Goal: Transaction & Acquisition: Purchase product/service

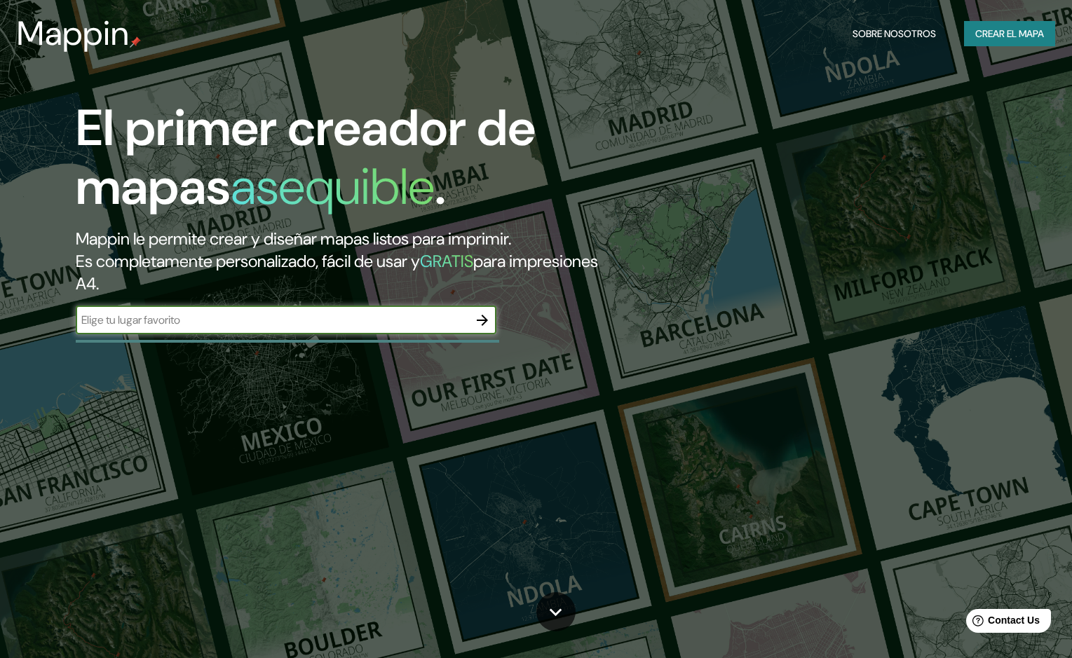
click at [363, 317] on input "text" at bounding box center [272, 320] width 393 height 16
type input "puebla"
click at [481, 326] on icon "button" at bounding box center [482, 320] width 17 height 17
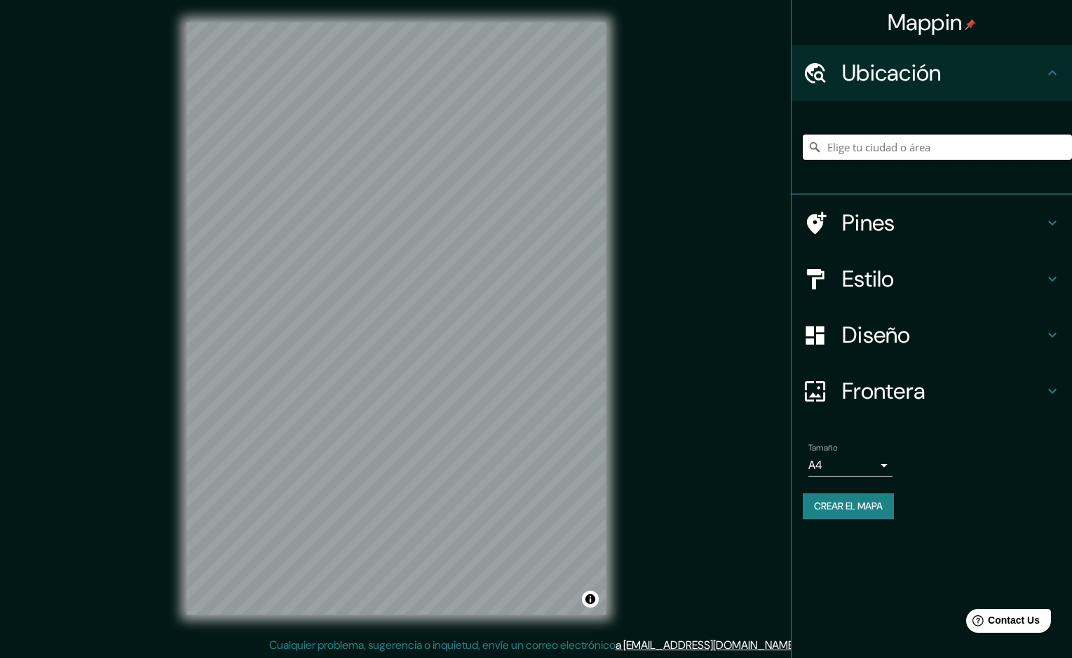
drag, startPoint x: 890, startPoint y: 147, endPoint x: 898, endPoint y: 149, distance: 8.0
click at [890, 147] on input "Elige tu ciudad o área" at bounding box center [937, 147] width 269 height 25
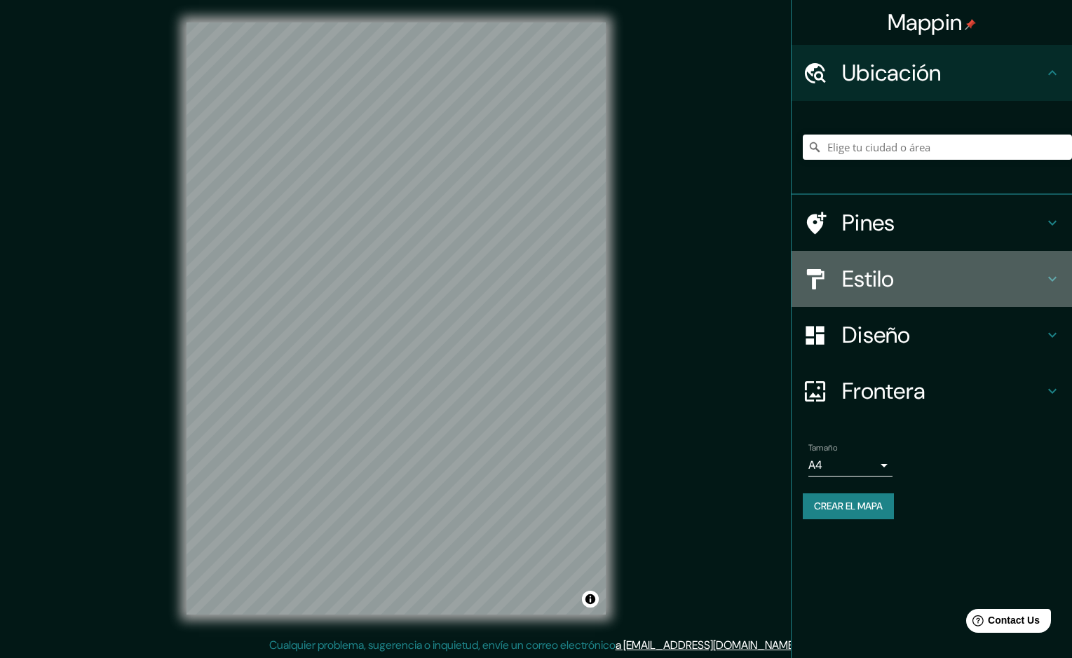
click at [914, 280] on h4 "Estilo" at bounding box center [943, 279] width 202 height 28
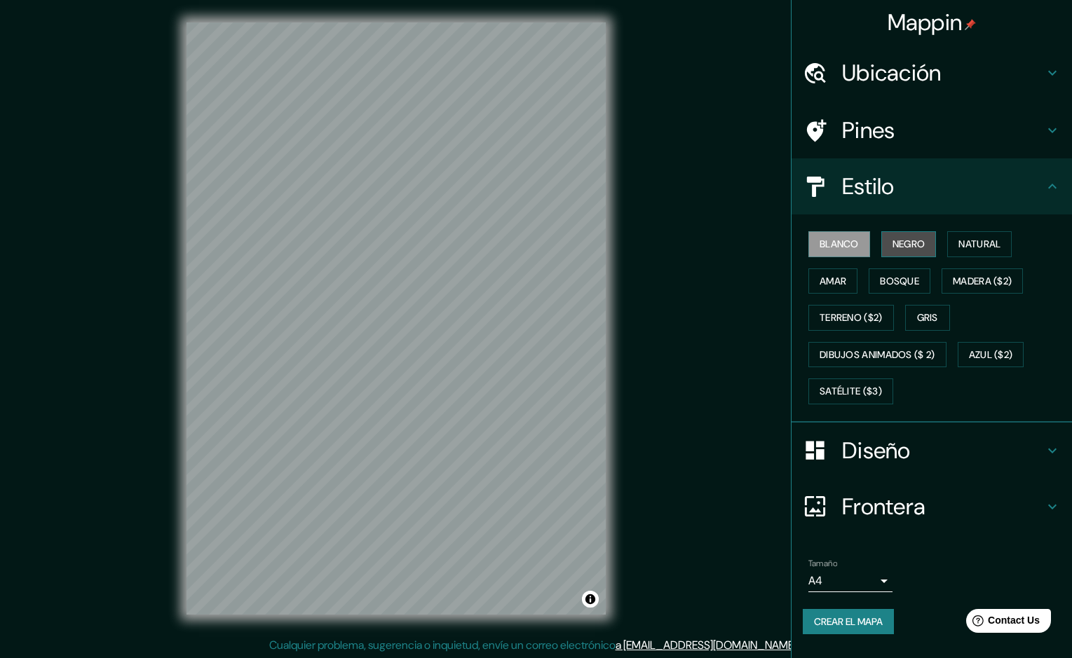
click at [903, 241] on font "Negro" at bounding box center [909, 245] width 33 height 18
click at [908, 280] on font "Bosque" at bounding box center [899, 282] width 39 height 18
click at [842, 280] on font "Amar" at bounding box center [833, 282] width 27 height 18
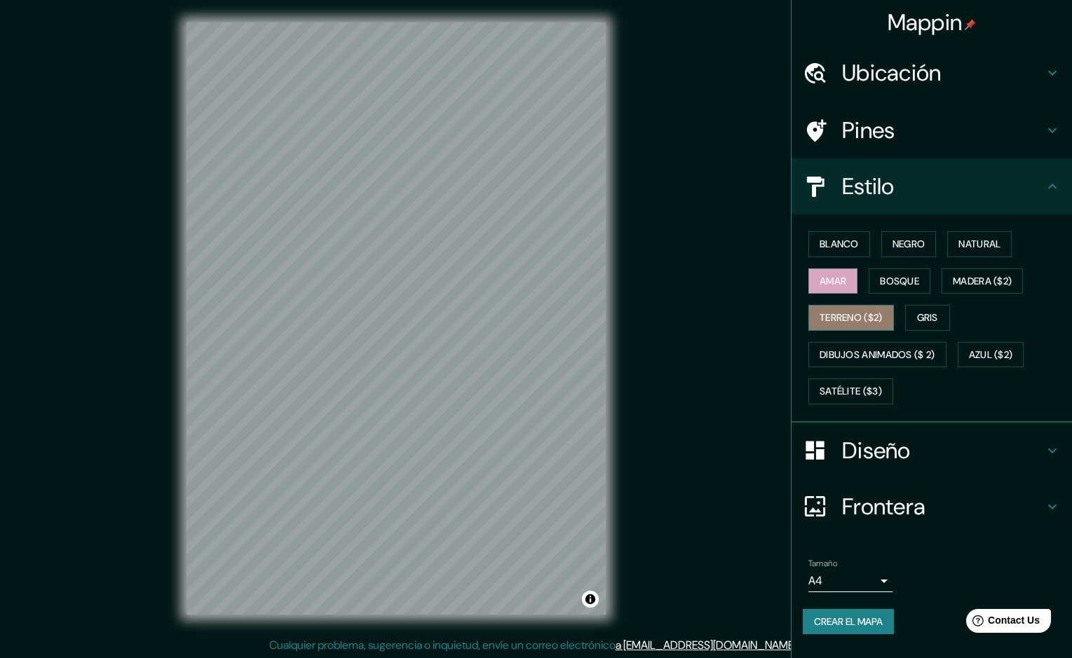
click at [838, 316] on font "Terreno ($2)" at bounding box center [851, 318] width 63 height 18
click at [919, 314] on button "Gris" at bounding box center [927, 318] width 45 height 26
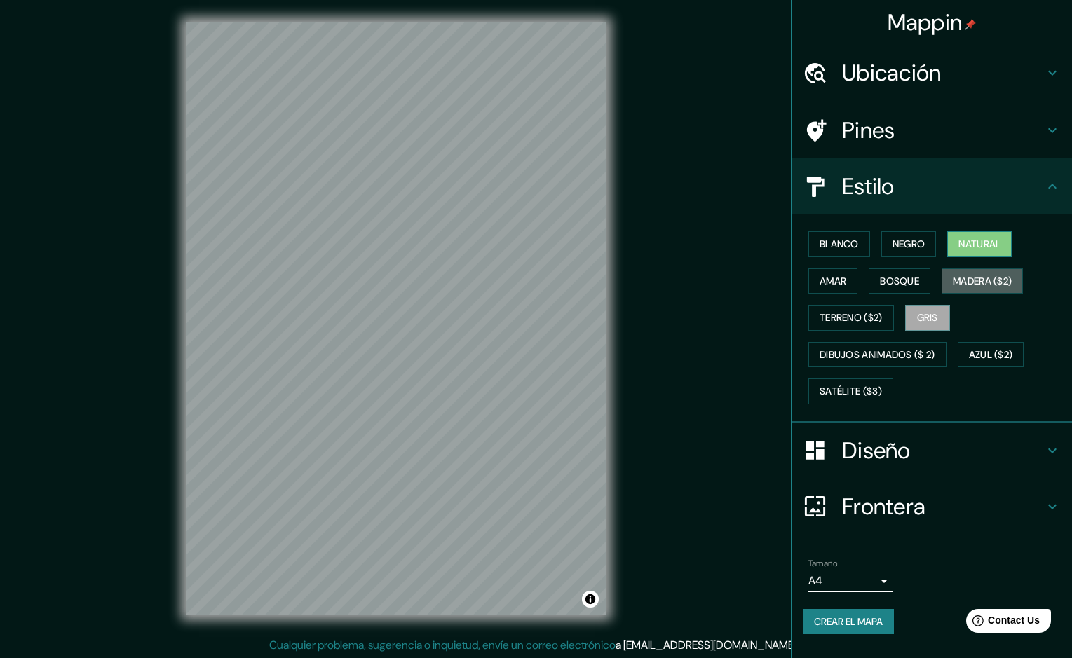
drag, startPoint x: 985, startPoint y: 280, endPoint x: 964, endPoint y: 247, distance: 39.1
click at [980, 279] on font "Madera ($2)" at bounding box center [982, 282] width 59 height 18
click at [964, 247] on font "Natural" at bounding box center [980, 245] width 42 height 18
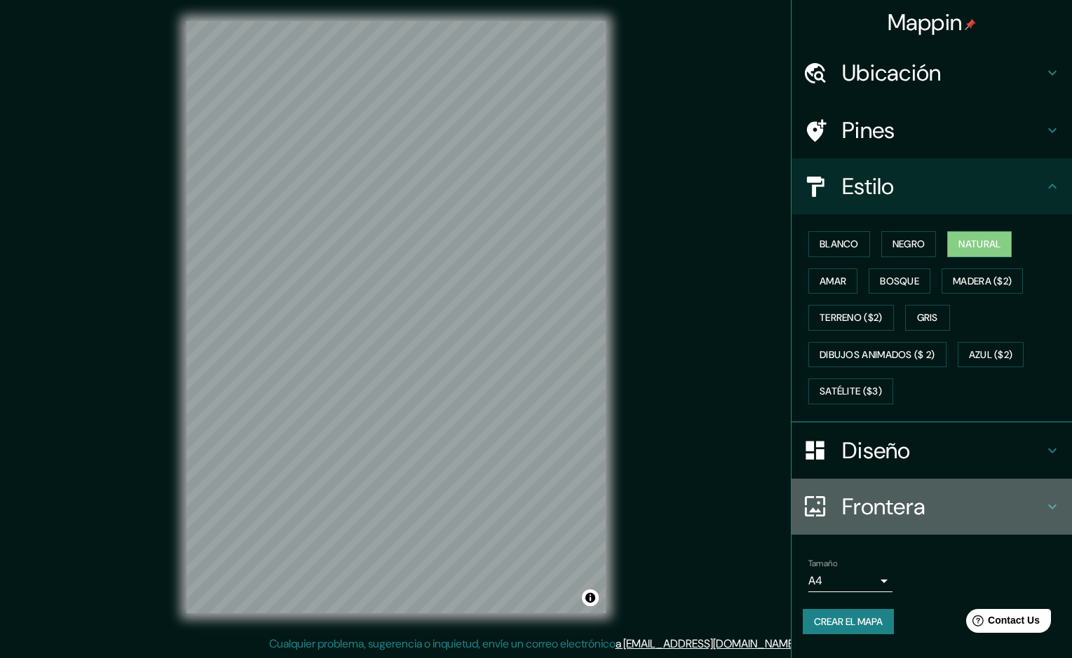
click at [1056, 506] on icon at bounding box center [1052, 506] width 8 height 5
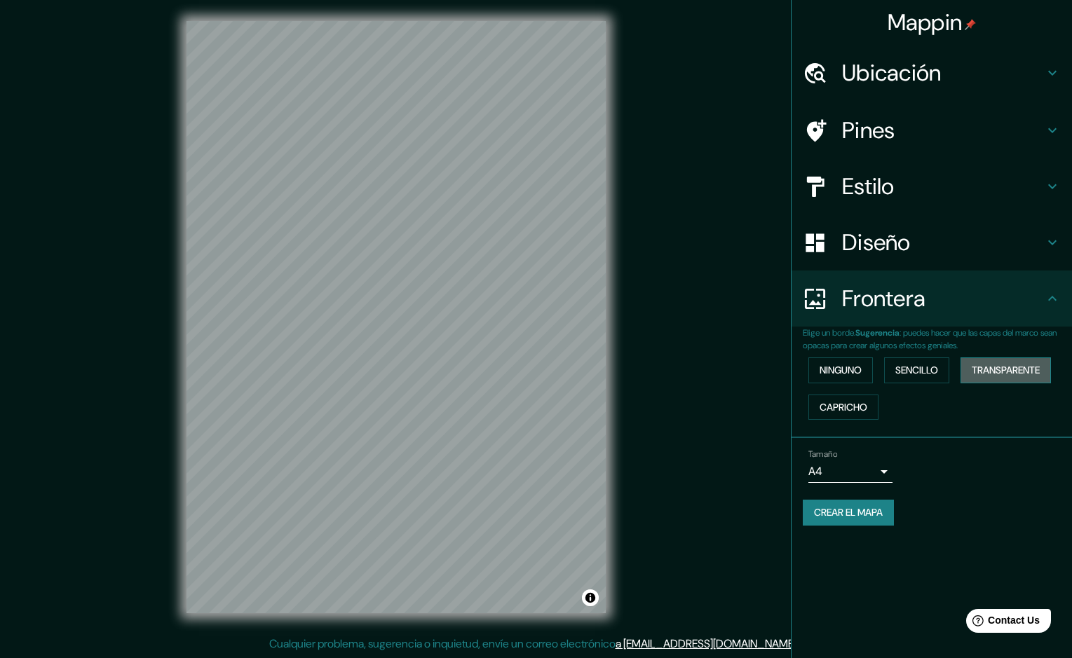
click at [1023, 370] on font "Transparente" at bounding box center [1006, 371] width 68 height 18
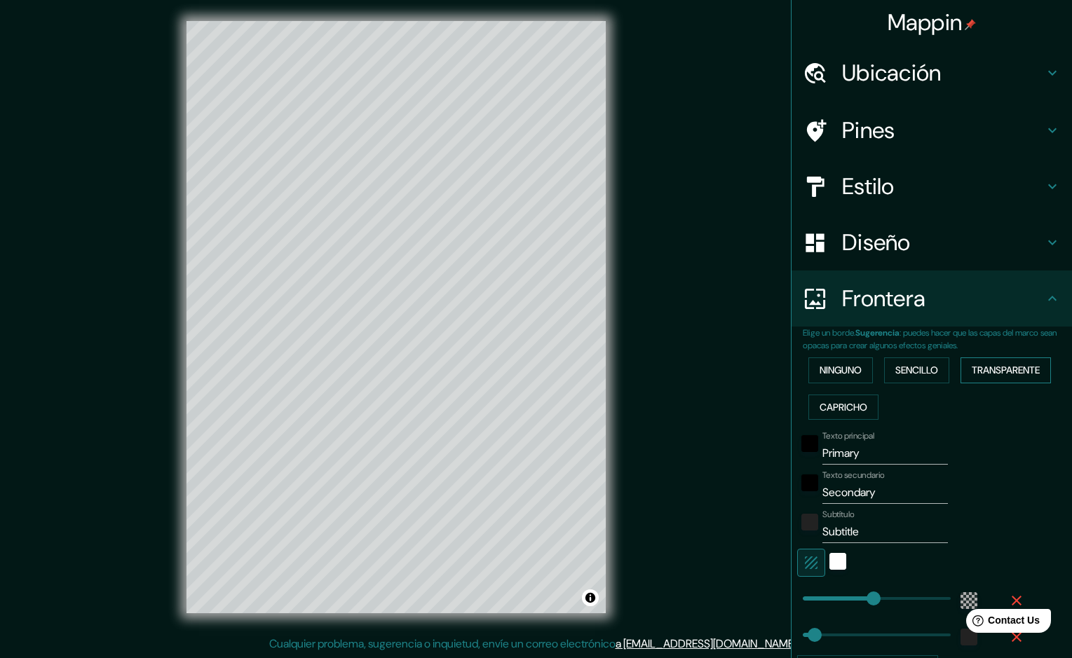
click at [1023, 370] on font "Transparente" at bounding box center [1006, 371] width 68 height 18
type input "287"
type input "48"
click at [820, 372] on font "Ninguno" at bounding box center [841, 371] width 42 height 18
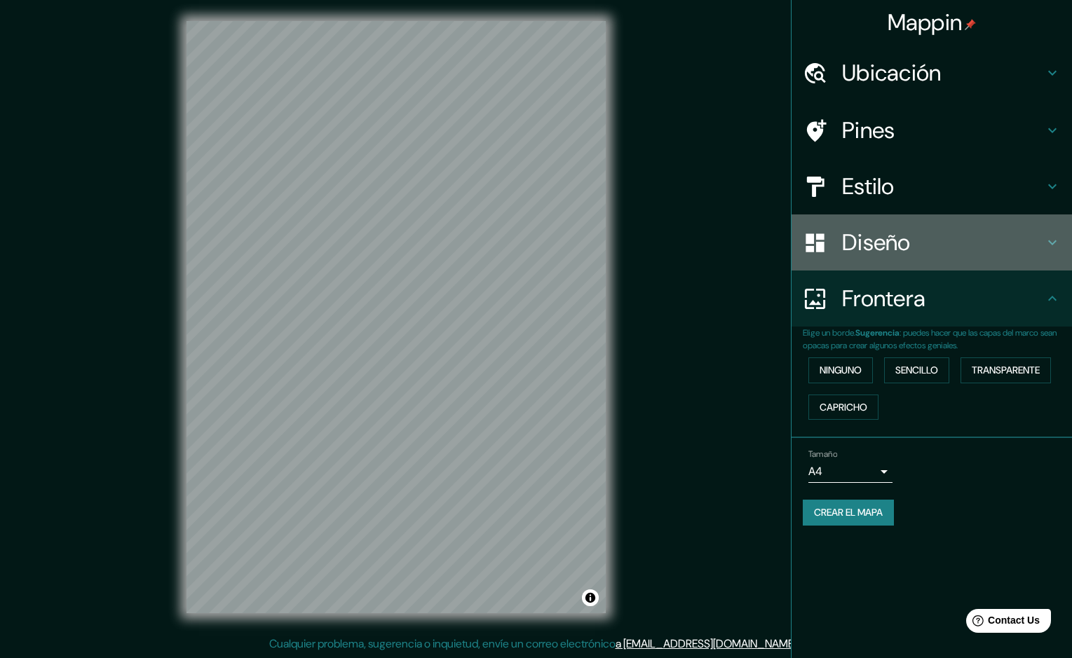
click at [1002, 257] on div "Diseño" at bounding box center [932, 243] width 280 height 56
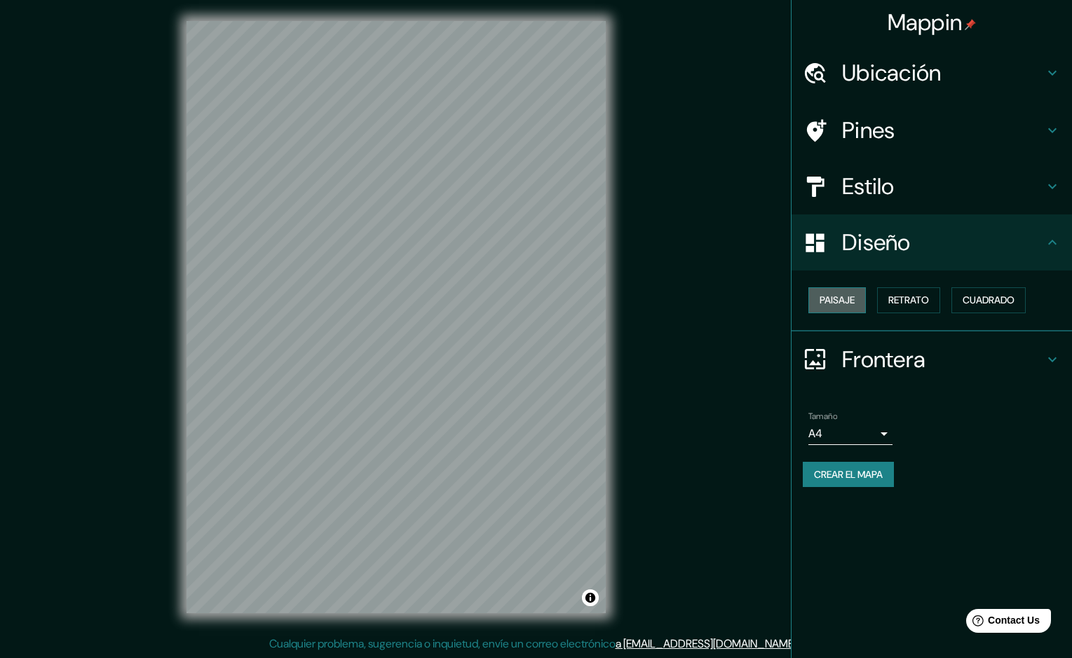
click at [855, 304] on font "Paisaje" at bounding box center [837, 301] width 35 height 18
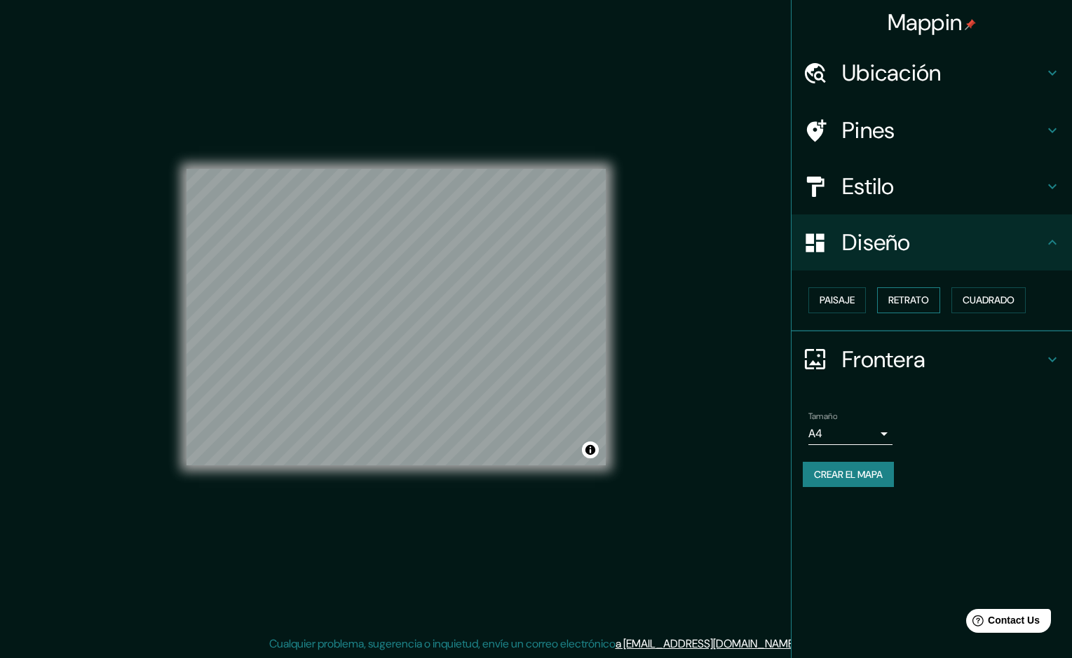
click at [917, 300] on font "Retrato" at bounding box center [908, 301] width 41 height 18
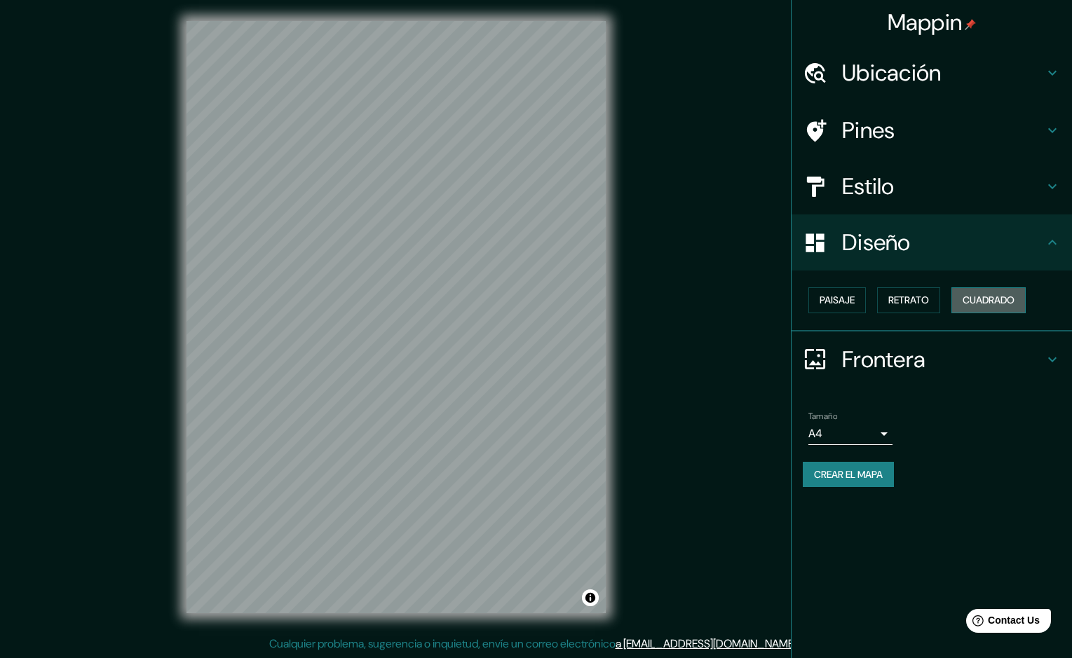
drag, startPoint x: 989, startPoint y: 302, endPoint x: 980, endPoint y: 302, distance: 9.1
click at [988, 302] on font "Cuadrado" at bounding box center [989, 301] width 52 height 18
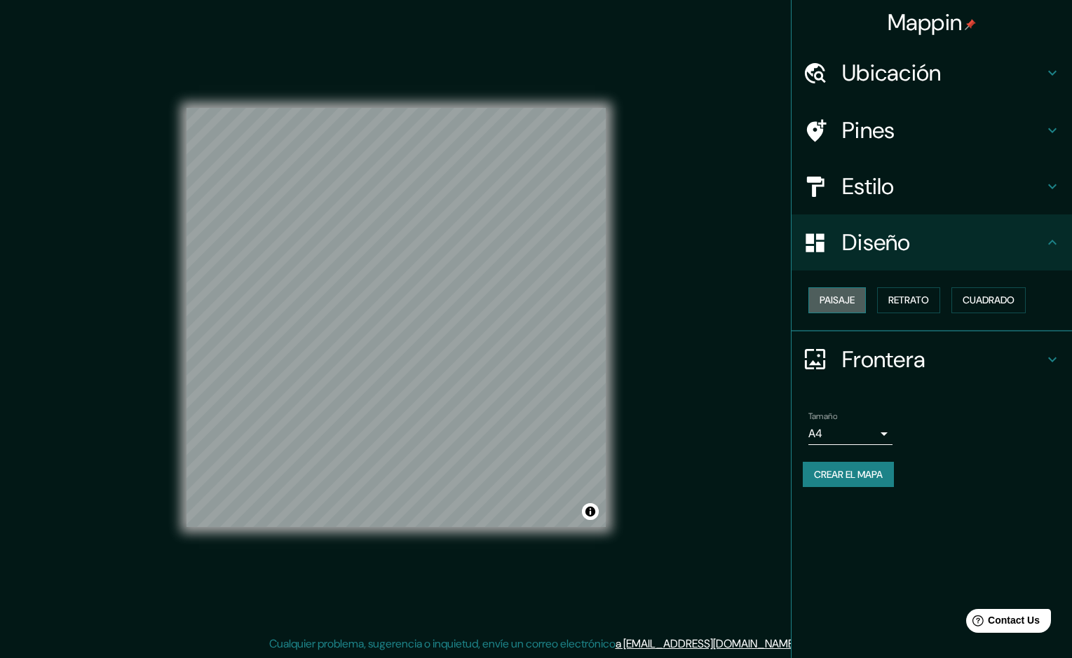
click at [835, 299] on font "Paisaje" at bounding box center [837, 301] width 35 height 18
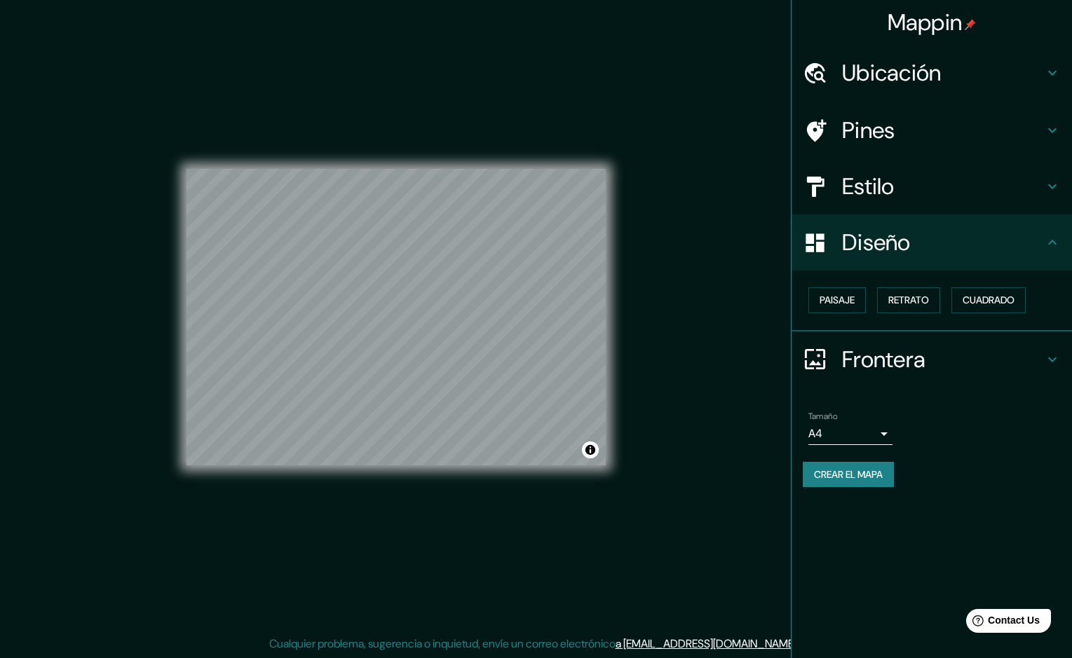
scroll to position [0, 0]
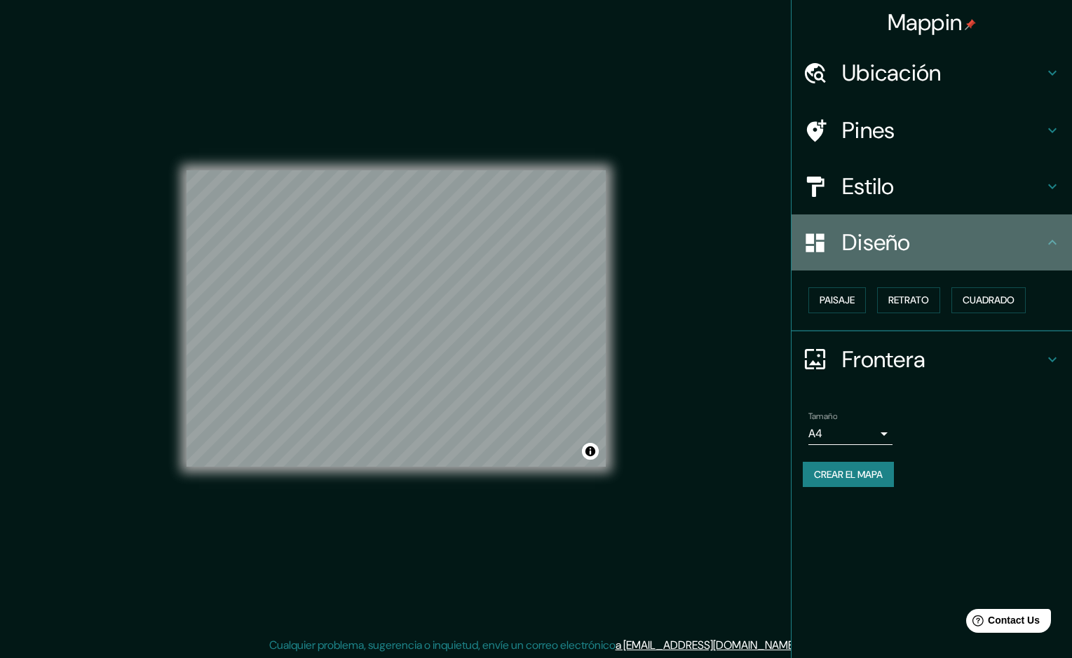
click at [912, 256] on h4 "Diseño" at bounding box center [943, 243] width 202 height 28
click at [1013, 253] on h4 "Diseño" at bounding box center [943, 243] width 202 height 28
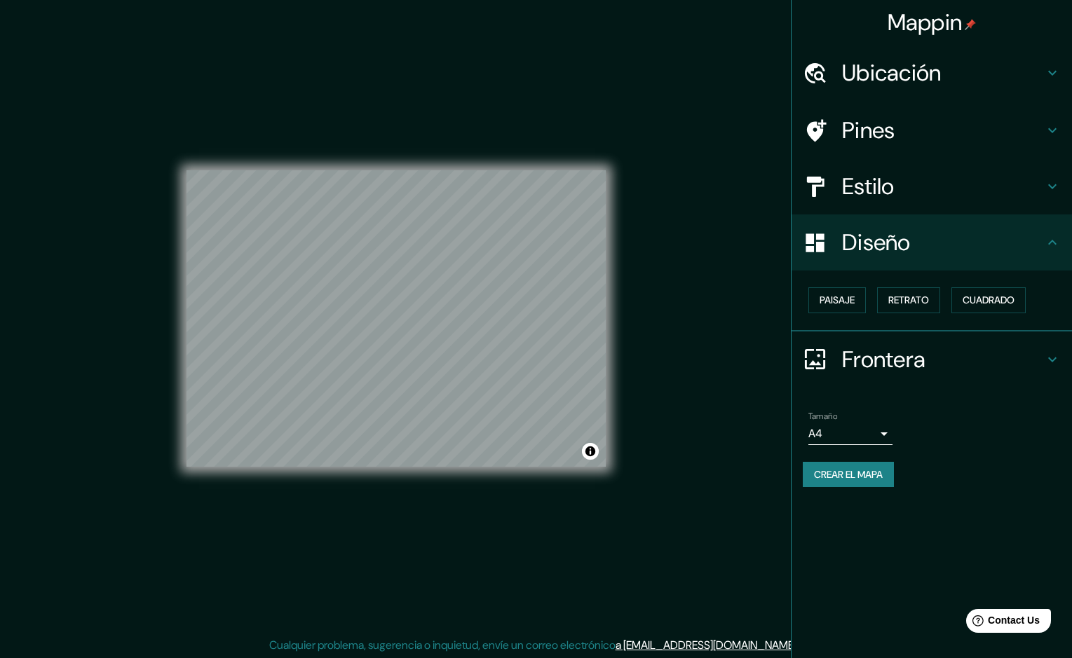
click at [989, 191] on h4 "Estilo" at bounding box center [943, 187] width 202 height 28
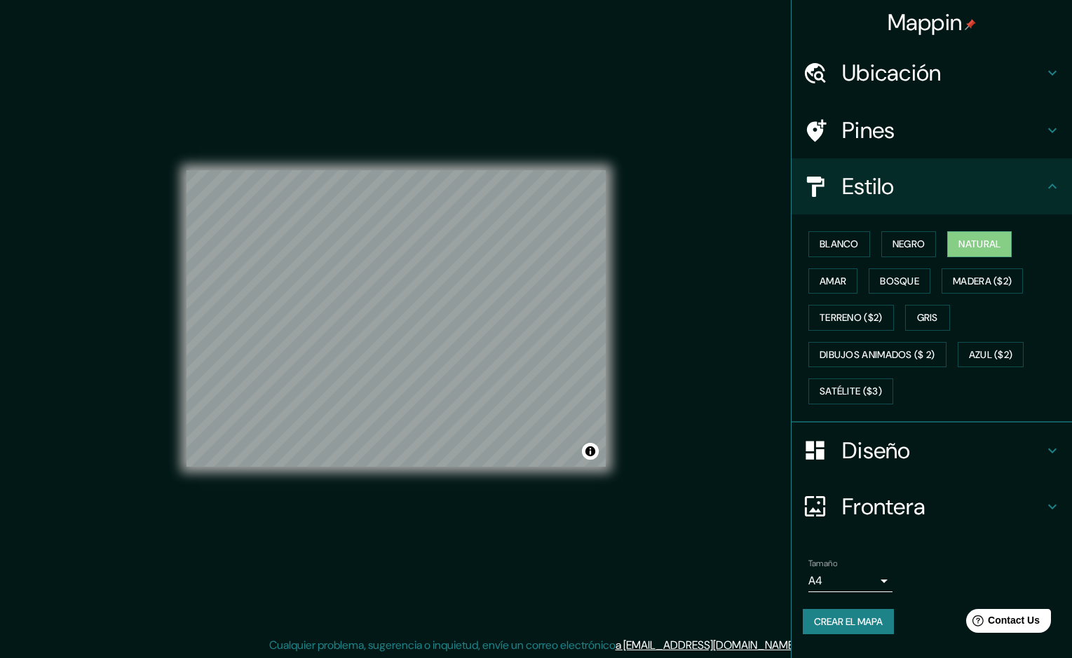
click at [920, 456] on h4 "Diseño" at bounding box center [943, 451] width 202 height 28
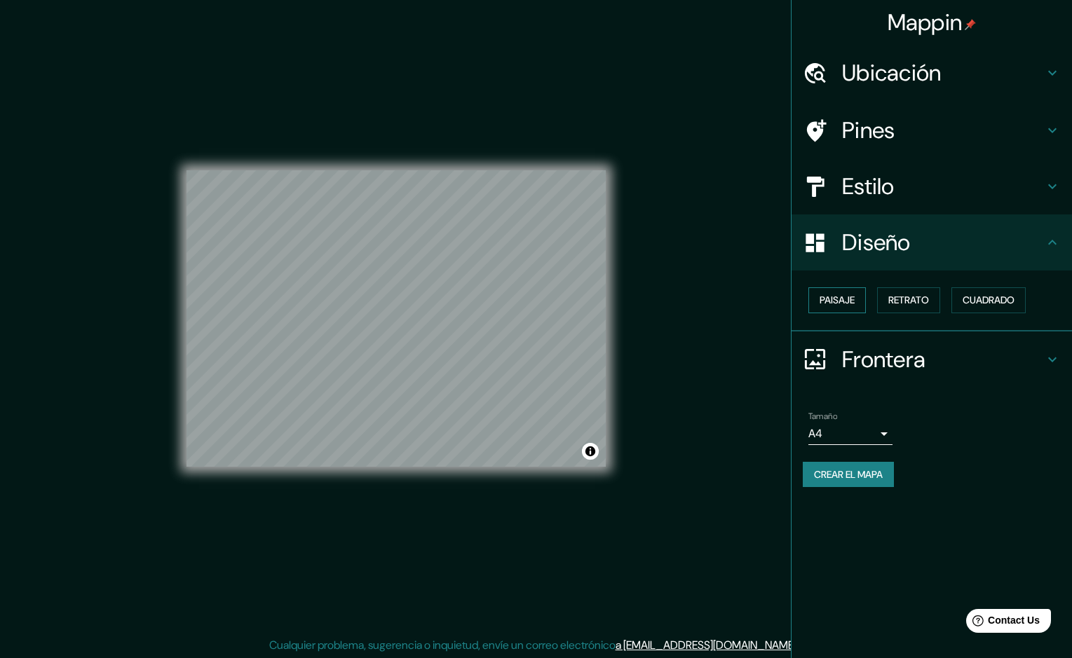
drag, startPoint x: 844, startPoint y: 299, endPoint x: 837, endPoint y: 299, distance: 7.0
click at [837, 299] on font "Paisaje" at bounding box center [837, 301] width 35 height 18
click at [919, 304] on font "Retrato" at bounding box center [908, 301] width 41 height 18
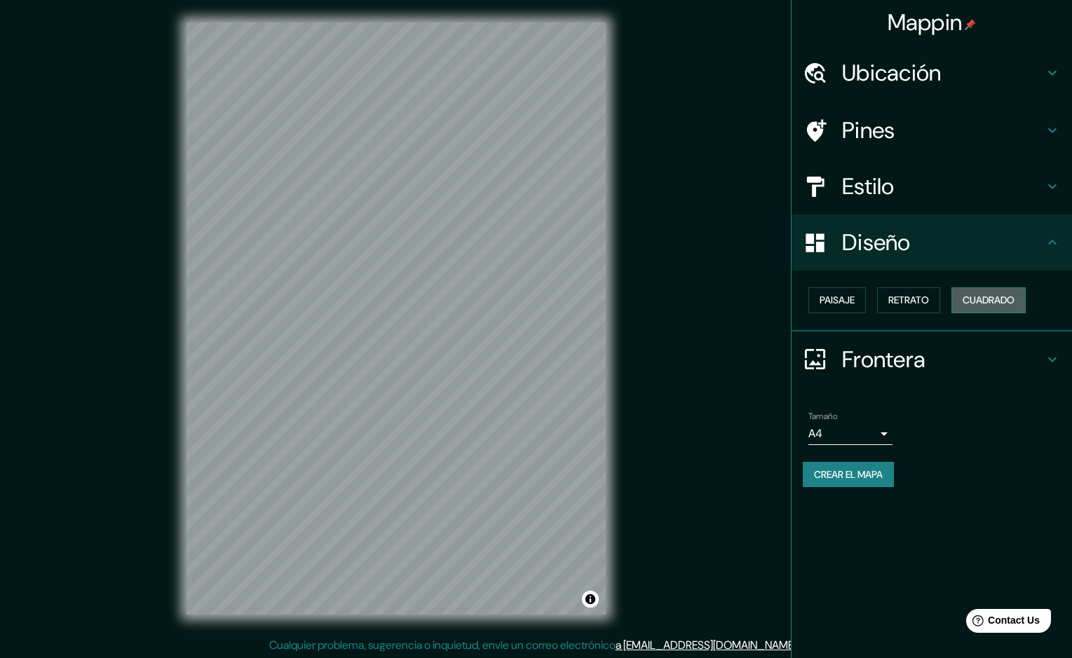
click at [1001, 299] on font "Cuadrado" at bounding box center [989, 301] width 52 height 18
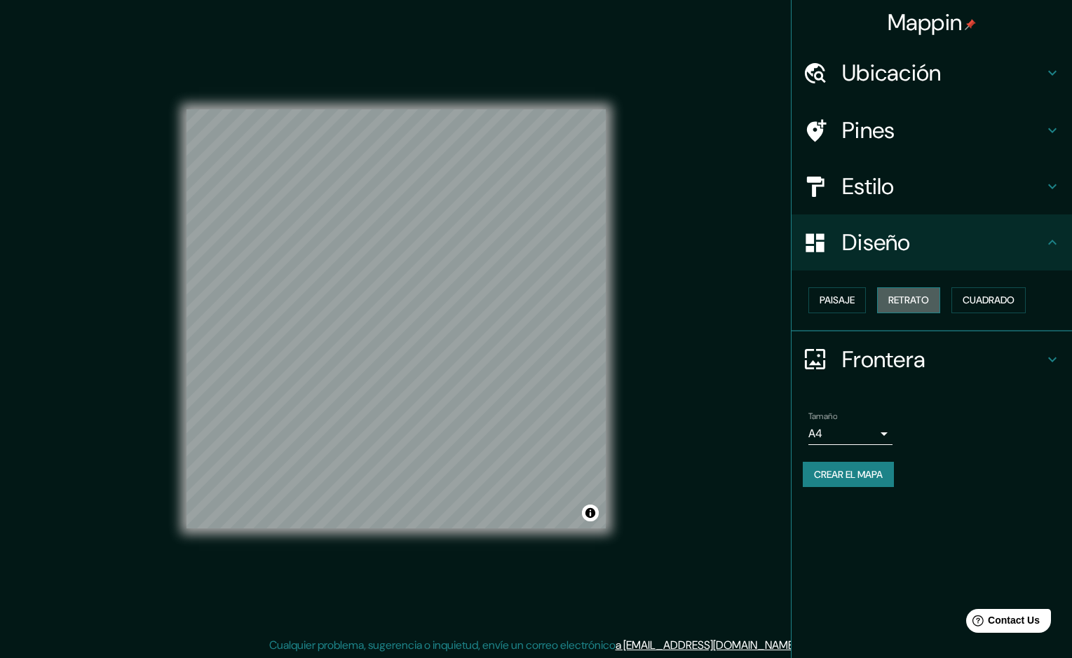
click at [898, 301] on font "Retrato" at bounding box center [908, 301] width 41 height 18
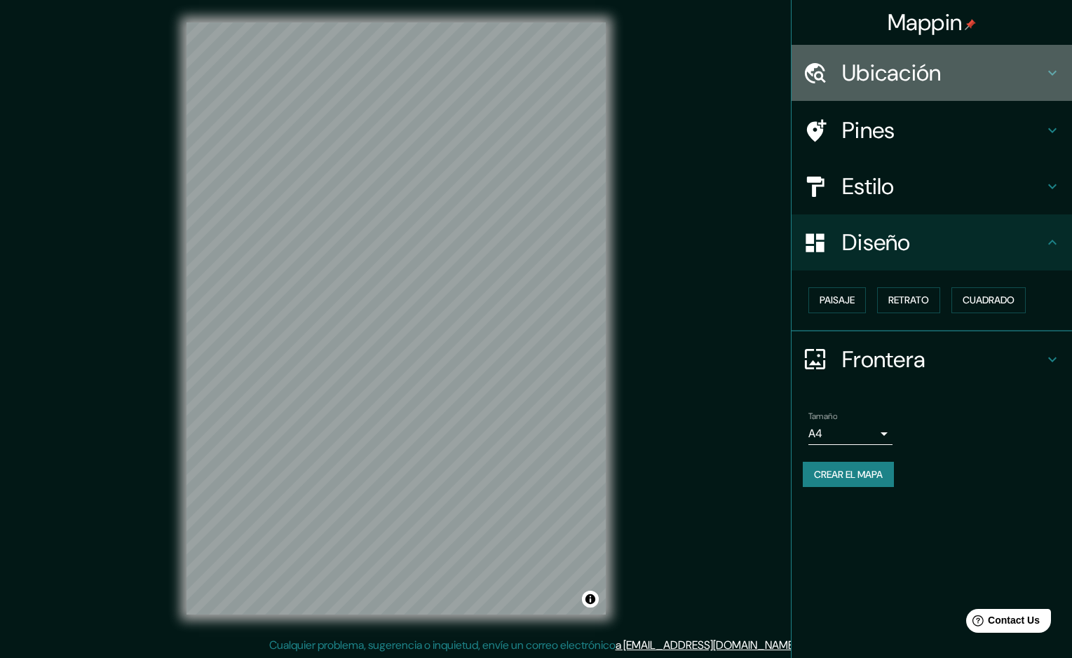
click at [917, 72] on h4 "Ubicación" at bounding box center [943, 73] width 202 height 28
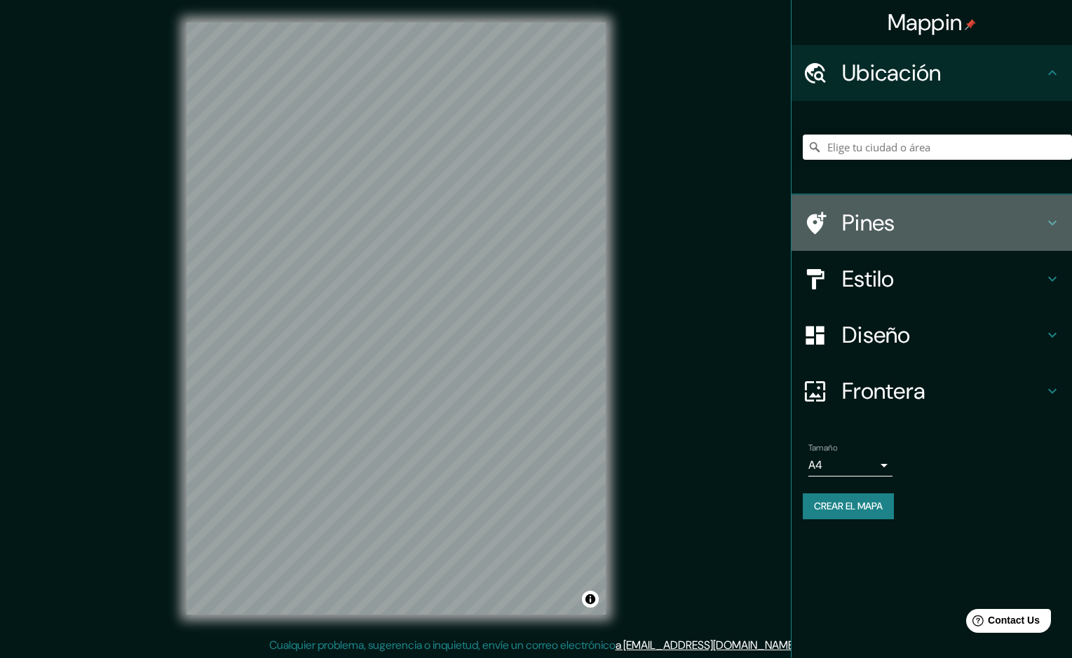
click at [925, 224] on h4 "Pines" at bounding box center [943, 223] width 202 height 28
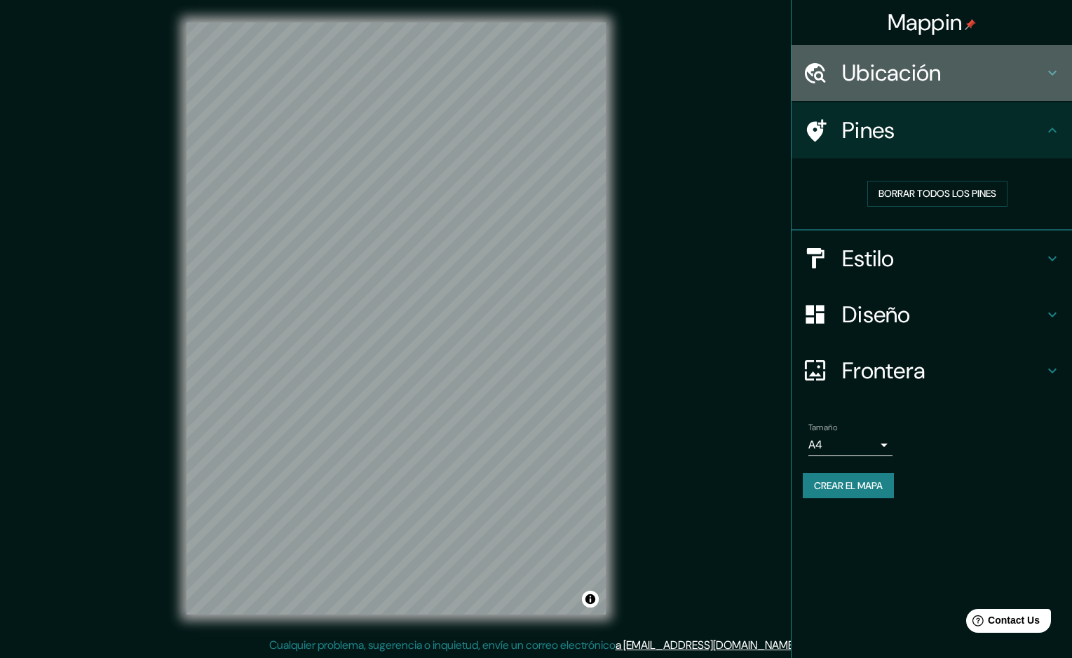
click at [910, 68] on h4 "Ubicación" at bounding box center [943, 73] width 202 height 28
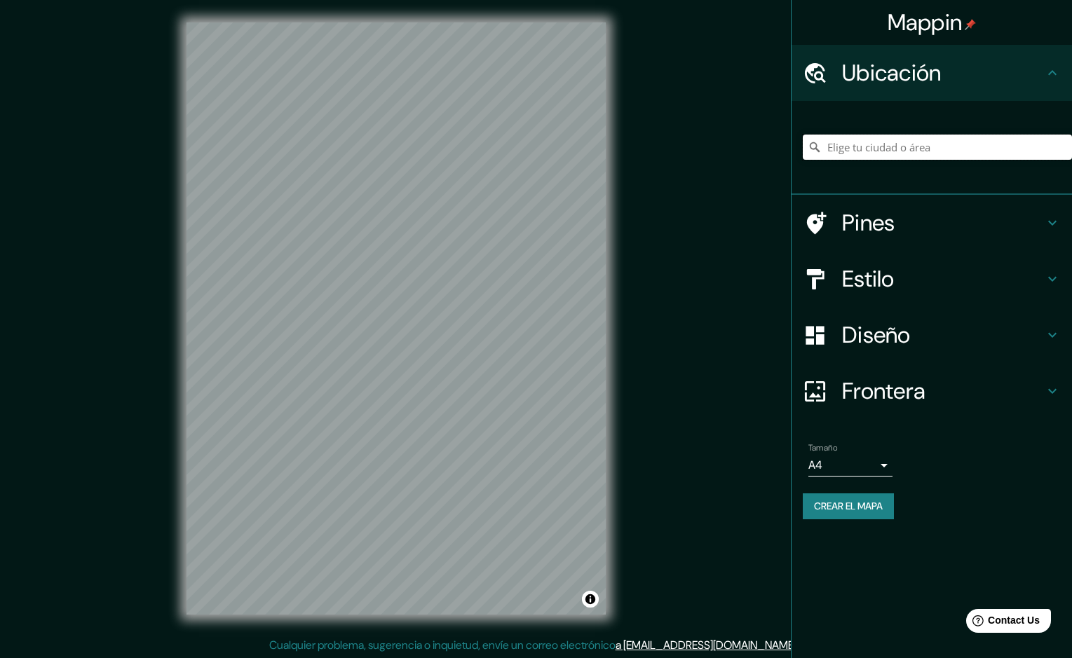
click at [886, 144] on input "Elige tu ciudad o área" at bounding box center [937, 147] width 269 height 25
type input "[GEOGRAPHIC_DATA], [GEOGRAPHIC_DATA], [GEOGRAPHIC_DATA]"
